Goal: Information Seeking & Learning: Stay updated

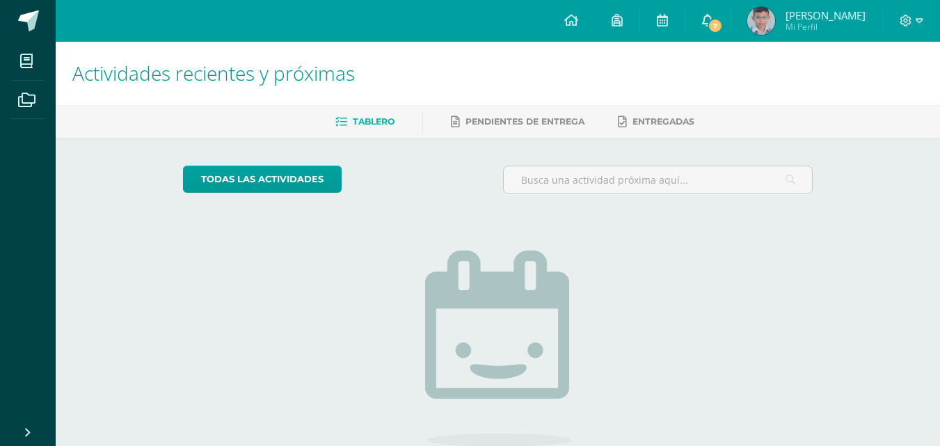
click at [709, 22] on span "7" at bounding box center [714, 25] width 15 height 15
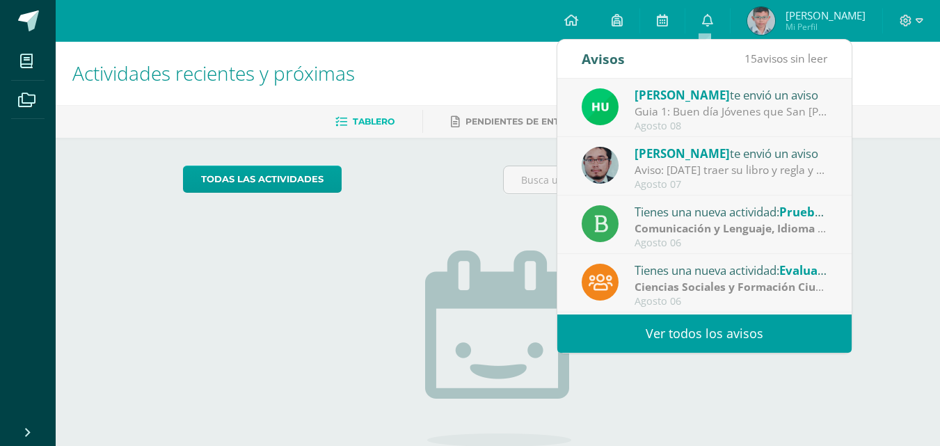
click at [721, 111] on div "Guia 1: Buen día Jóvenes que San [PERSON_NAME] Y [PERSON_NAME] les Bendigan. Po…" at bounding box center [730, 112] width 193 height 16
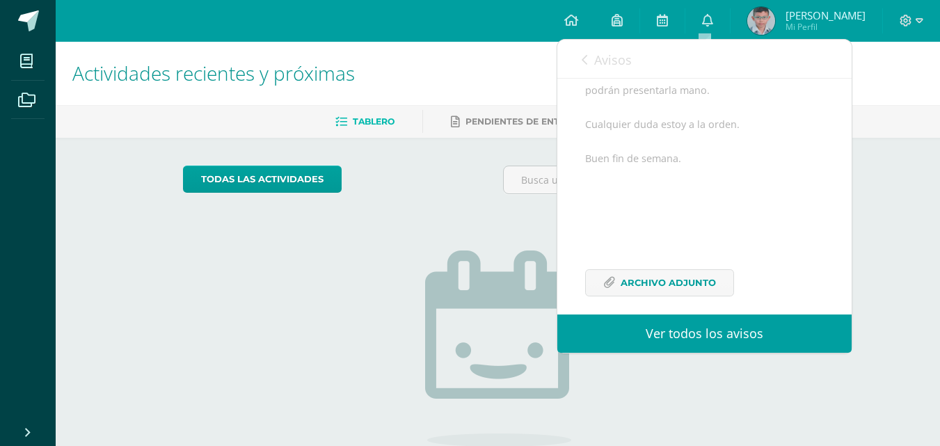
scroll to position [256, 0]
click at [599, 66] on span "Avisos" at bounding box center [613, 59] width 38 height 17
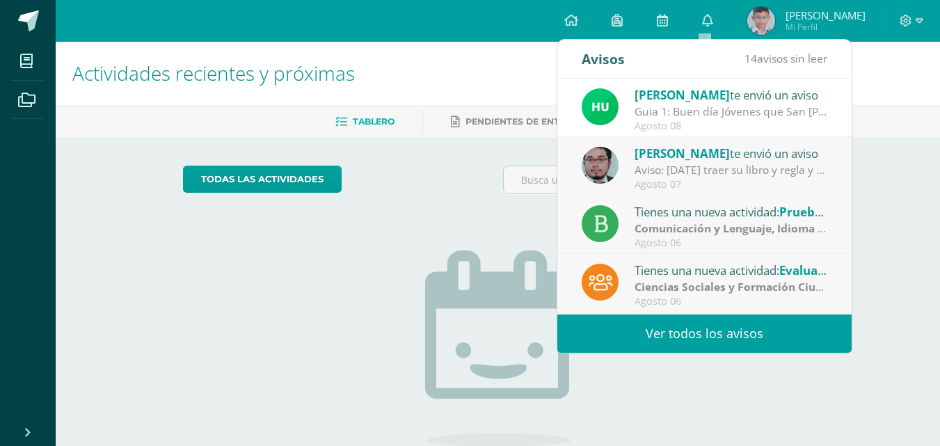
click at [674, 175] on div "Aviso: [DATE] traer su libro y regla y rapidografo" at bounding box center [730, 170] width 193 height 16
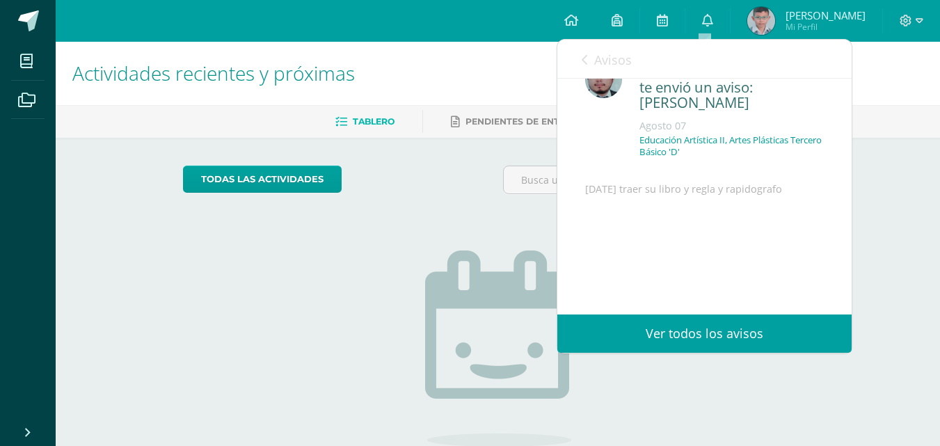
scroll to position [0, 0]
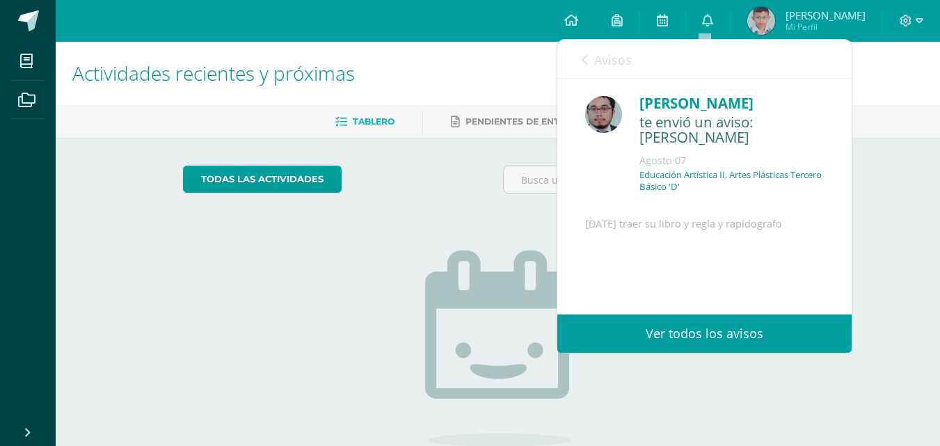
click at [609, 69] on link "Avisos" at bounding box center [607, 60] width 50 height 40
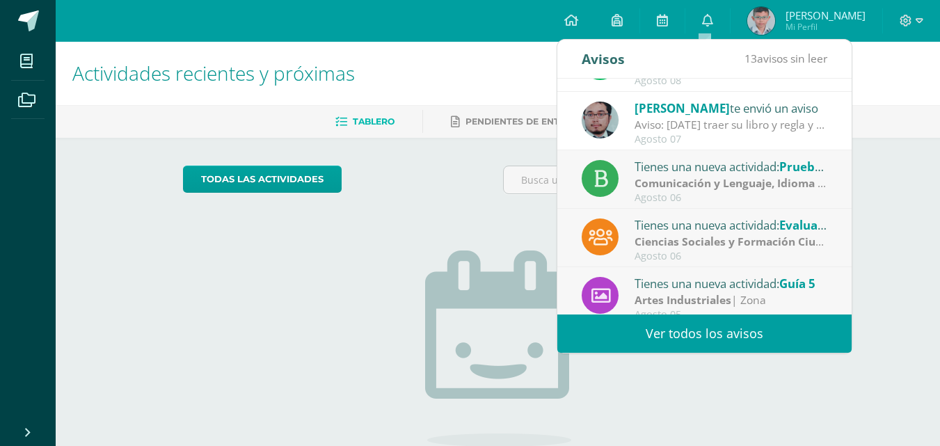
scroll to position [70, 0]
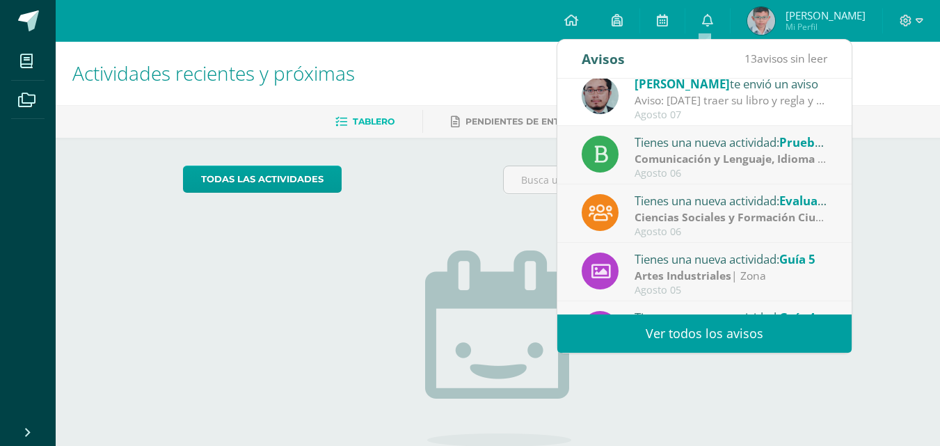
click at [737, 168] on div "Agosto 06" at bounding box center [730, 174] width 193 height 12
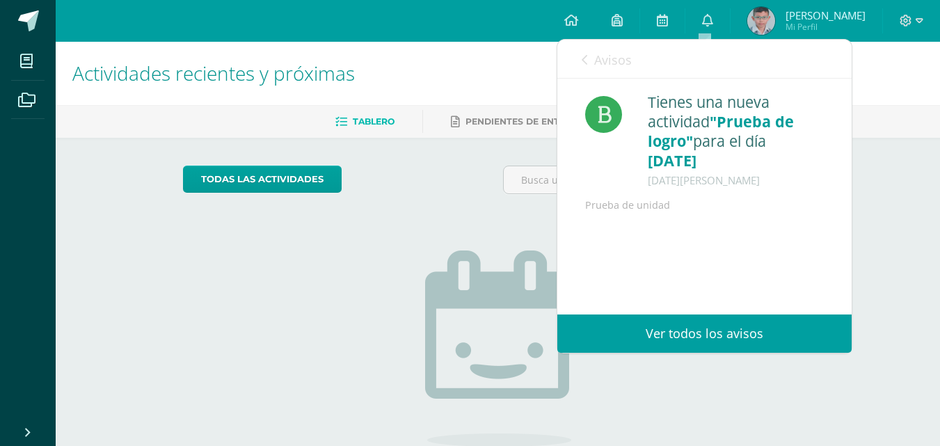
click at [615, 90] on div "Tienes una nueva actividad "Prueba de logro" para el día [DATE] [DATE][PERSON_N…" at bounding box center [704, 154] width 294 height 150
click at [600, 77] on link "Avisos" at bounding box center [607, 60] width 50 height 40
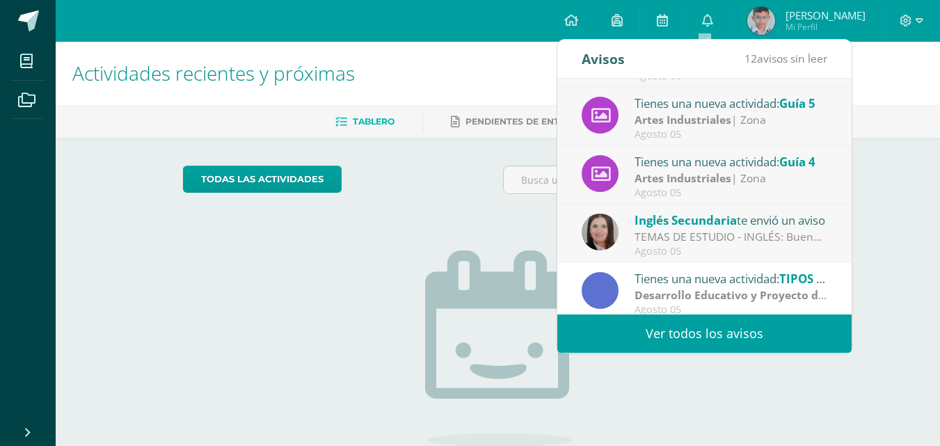
scroll to position [232, 0]
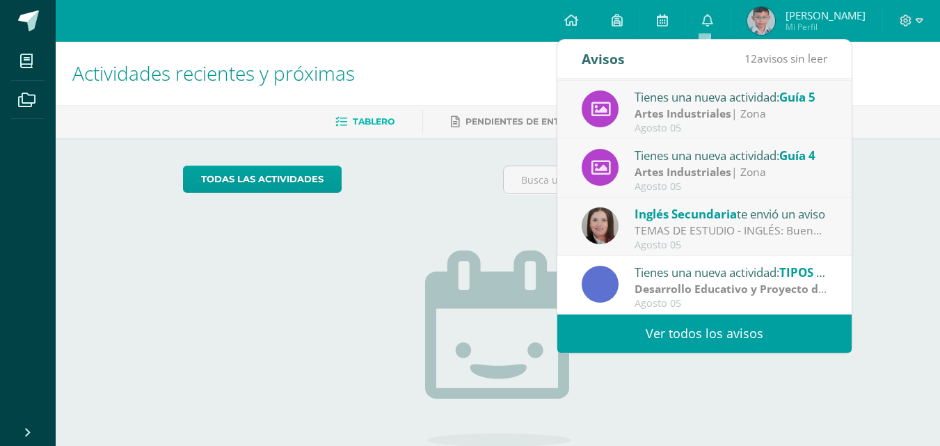
click at [650, 227] on div "TEMAS DE ESTUDIO - INGLÉS: Buenas tardes estimados estudiantes, Adjunto encontr…" at bounding box center [730, 231] width 193 height 16
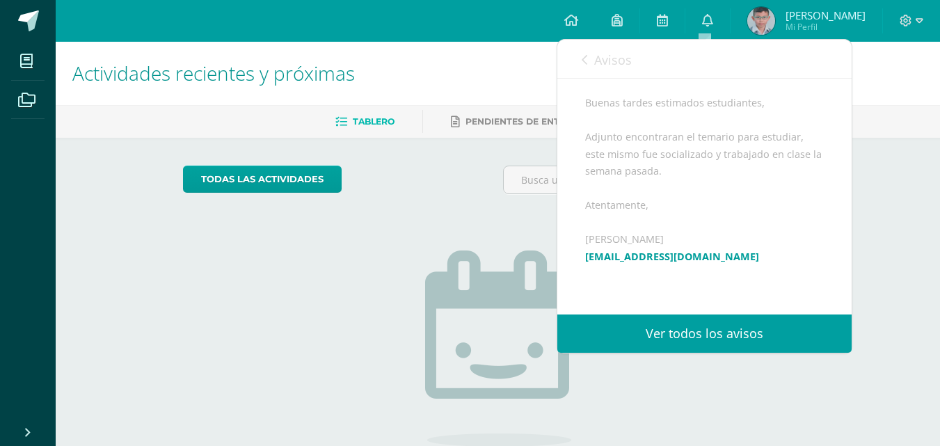
scroll to position [139, 0]
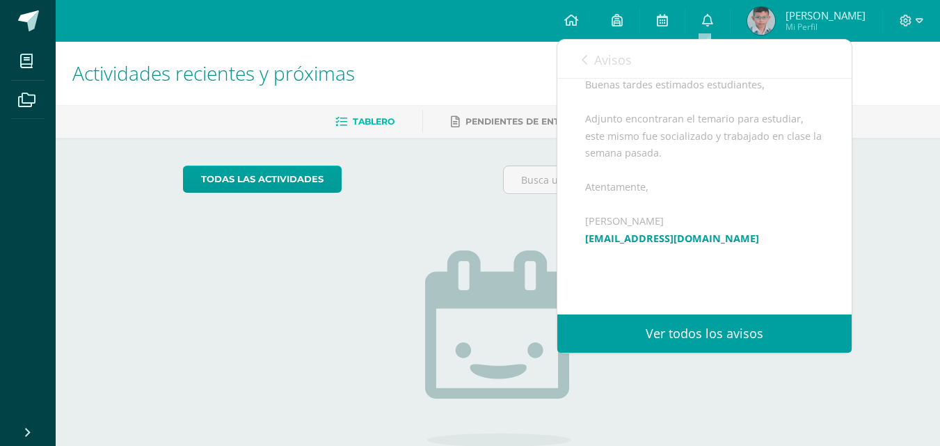
click at [581, 64] on div "Avisos 11 avisos sin leer Avisos" at bounding box center [704, 59] width 294 height 39
click at [587, 59] on icon at bounding box center [585, 59] width 6 height 11
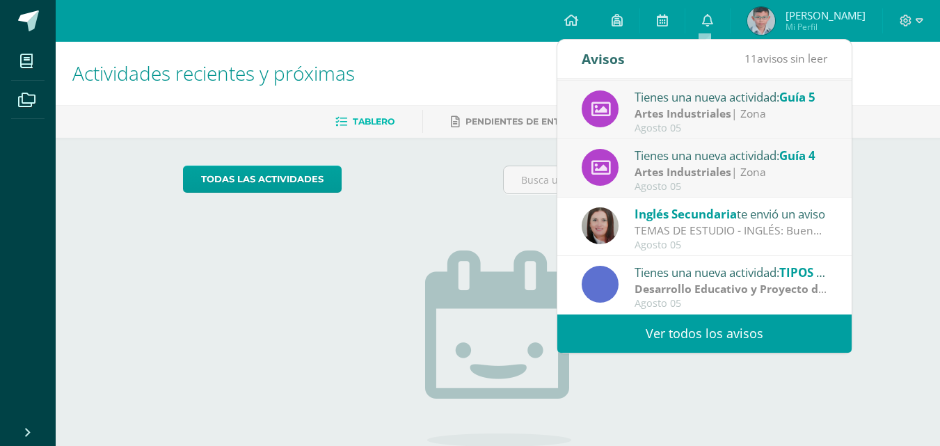
click at [651, 326] on link "Ver todos los avisos" at bounding box center [704, 333] width 294 height 38
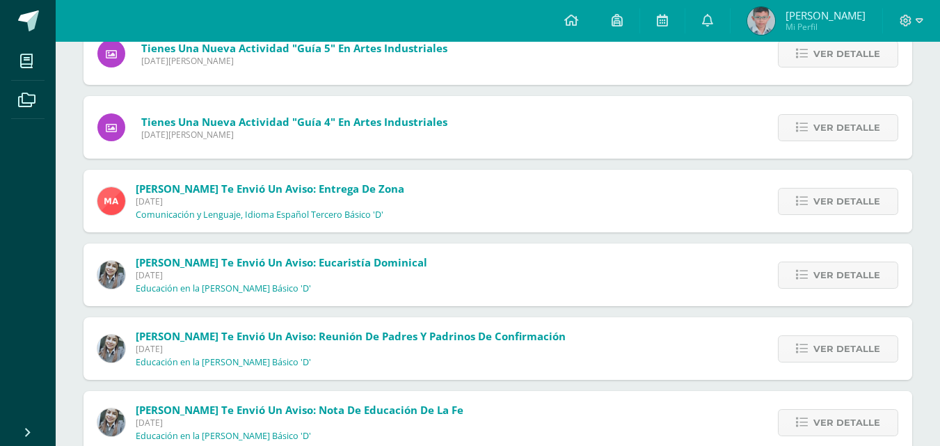
scroll to position [248, 0]
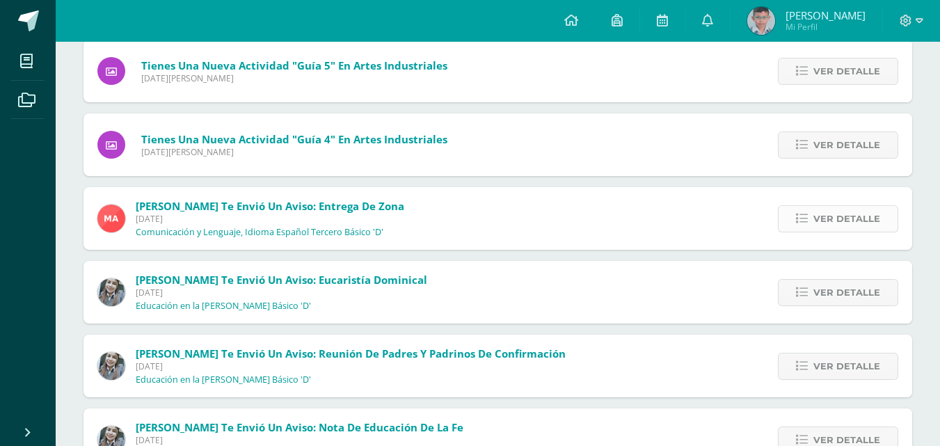
click at [807, 209] on link "Ver detalle" at bounding box center [838, 218] width 120 height 27
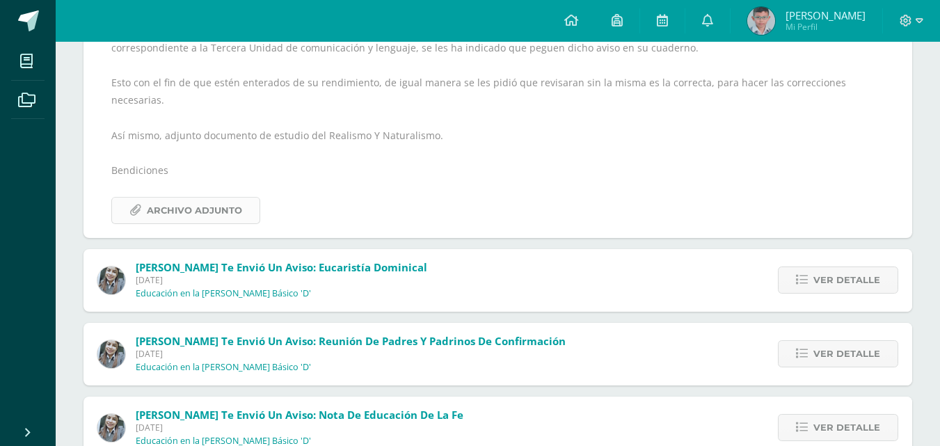
scroll to position [318, 0]
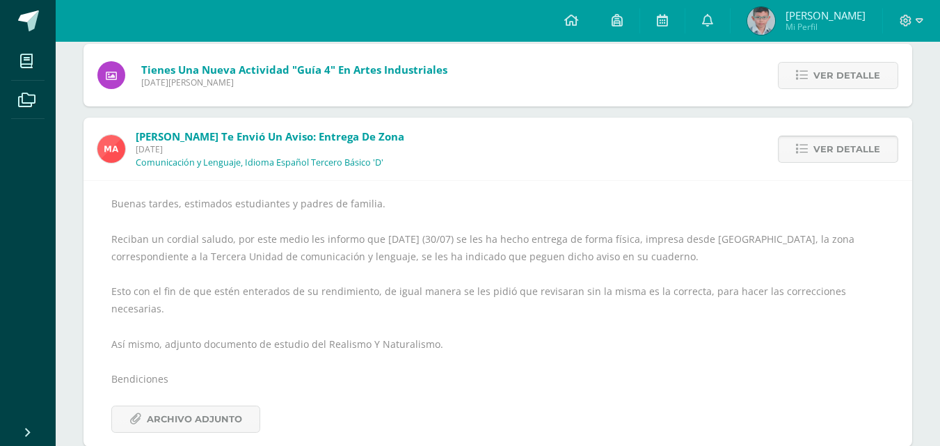
click at [826, 136] on link "Ver detalle" at bounding box center [838, 149] width 120 height 27
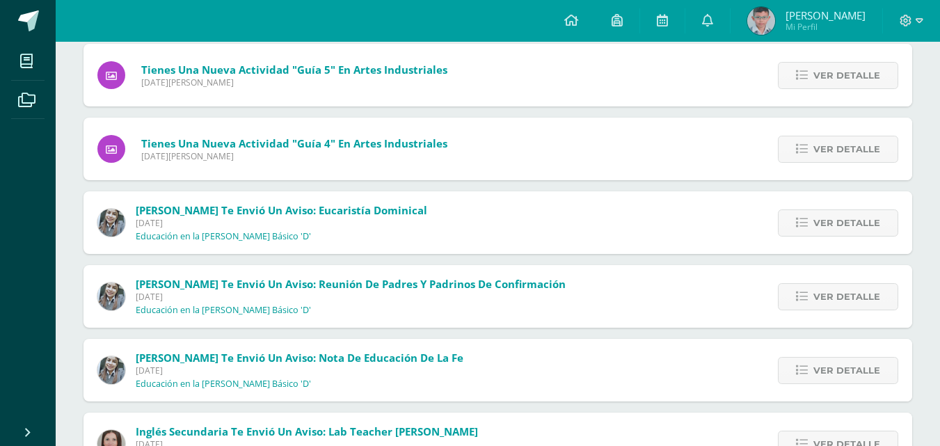
scroll to position [35, 0]
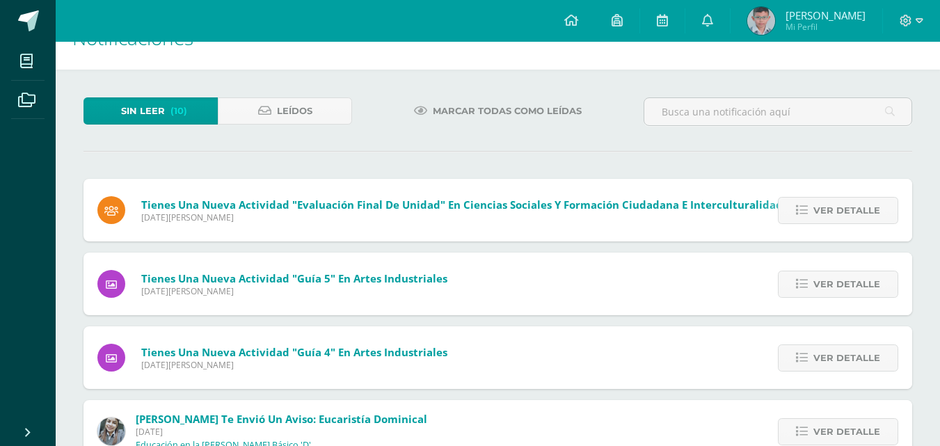
click at [446, 113] on span "Marcar todas como leídas" at bounding box center [507, 111] width 149 height 26
click at [310, 109] on span "Leídos" at bounding box center [294, 111] width 35 height 26
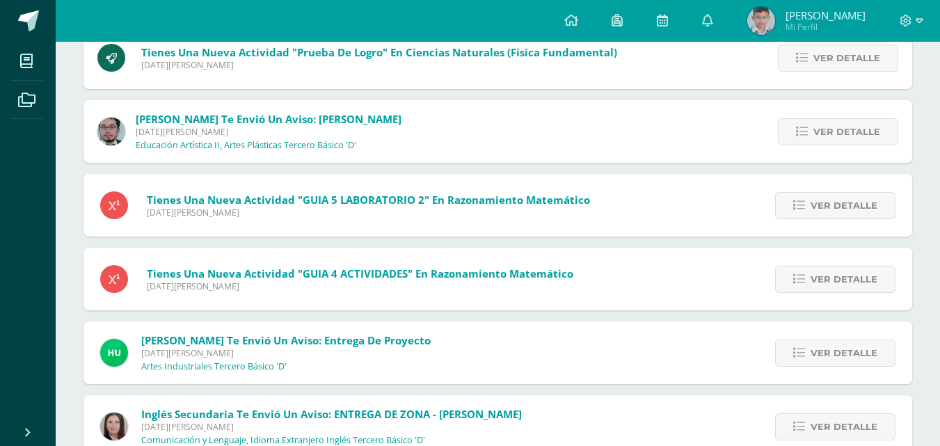
scroll to position [360, 0]
